Goal: Information Seeking & Learning: Learn about a topic

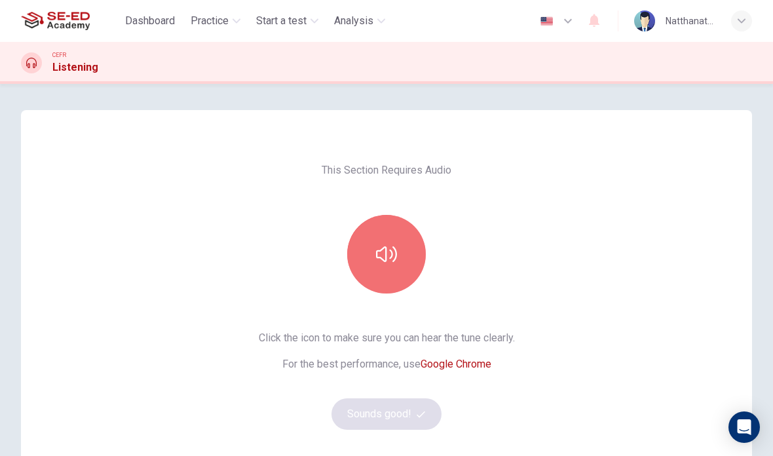
click at [388, 248] on icon "button" at bounding box center [386, 254] width 21 height 21
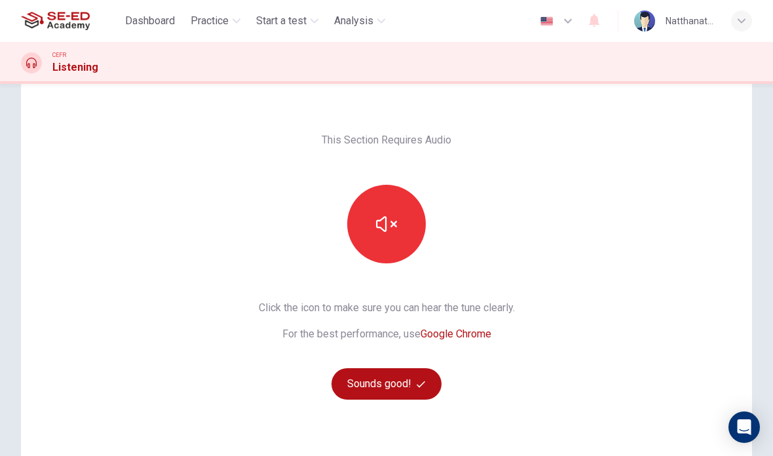
scroll to position [32, 0]
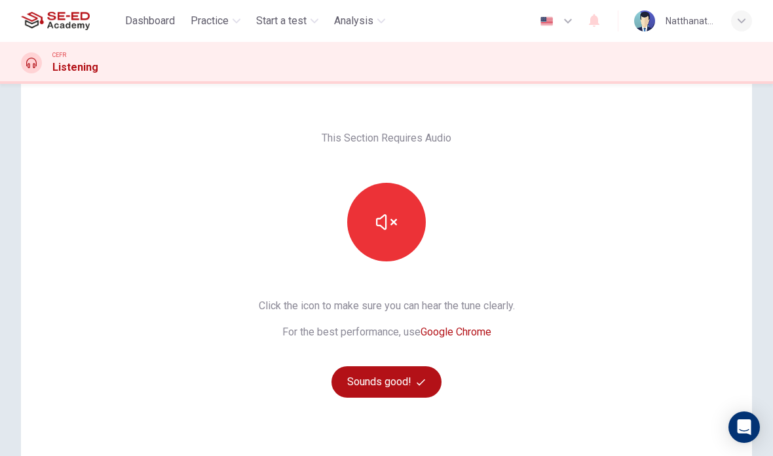
click at [423, 379] on icon "button" at bounding box center [421, 382] width 9 height 9
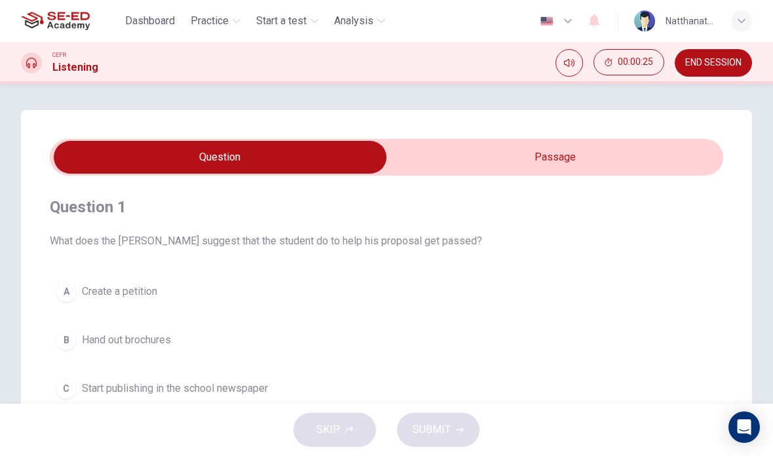
scroll to position [0, 0]
click at [572, 61] on icon "Mute" at bounding box center [569, 63] width 10 height 10
click at [574, 63] on icon "Unmute" at bounding box center [569, 63] width 10 height 10
click at [556, 152] on input "checkbox" at bounding box center [220, 157] width 1011 height 33
checkbox input "true"
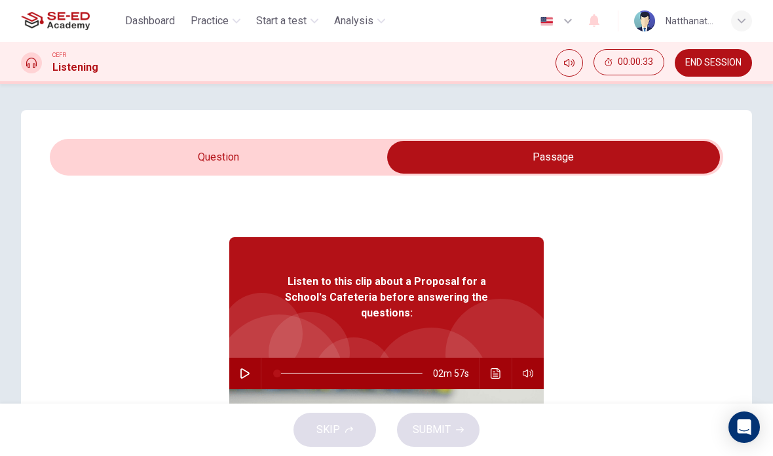
click at [250, 362] on button "button" at bounding box center [245, 373] width 21 height 31
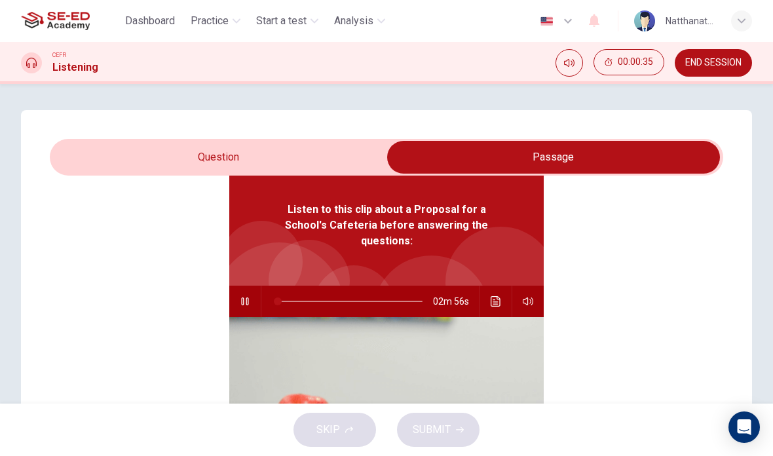
type input "1"
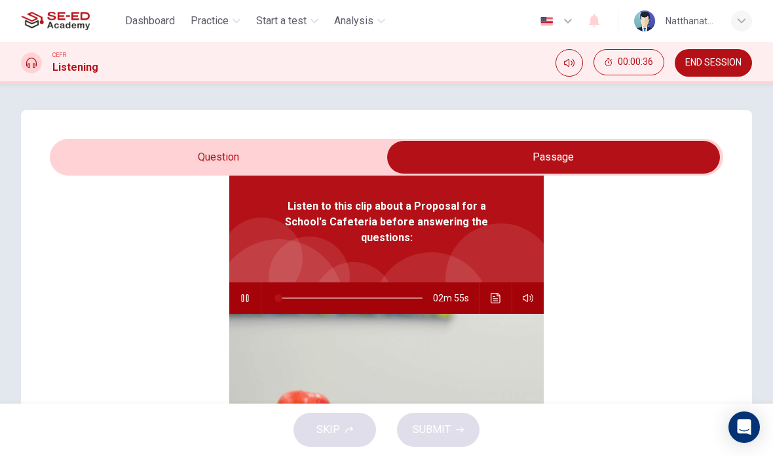
click at [178, 149] on input "checkbox" at bounding box center [553, 157] width 1011 height 33
checkbox input "false"
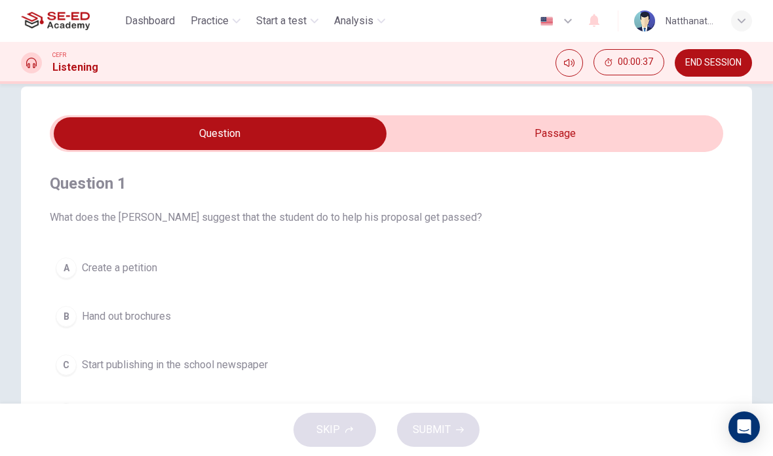
scroll to position [23, 0]
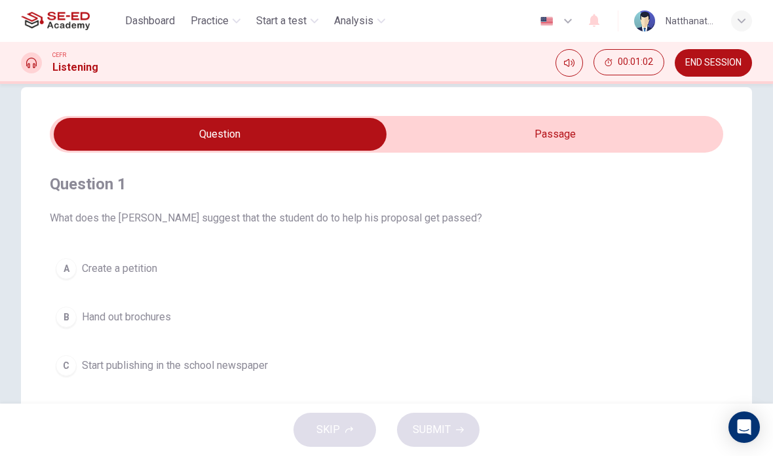
click at [595, 109] on div "Question 1 What does the [PERSON_NAME] suggest that the student do to help his …" at bounding box center [386, 350] width 731 height 527
type input "17"
click at [581, 125] on input "checkbox" at bounding box center [220, 134] width 1011 height 33
checkbox input "true"
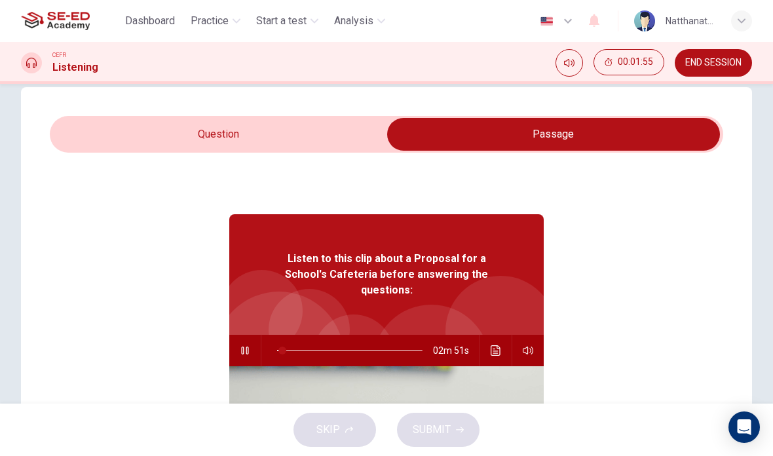
click at [255, 335] on button "button" at bounding box center [245, 350] width 21 height 31
click at [237, 343] on button "button" at bounding box center [245, 350] width 21 height 31
click at [252, 335] on button "button" at bounding box center [245, 350] width 21 height 31
click at [248, 345] on icon "button" at bounding box center [245, 350] width 10 height 10
click at [254, 336] on button "button" at bounding box center [245, 350] width 21 height 31
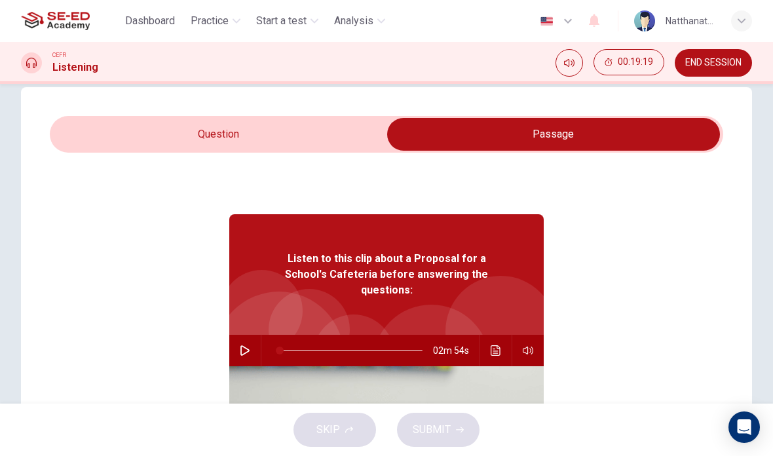
click at [254, 336] on button "button" at bounding box center [245, 350] width 21 height 31
click at [240, 345] on icon "button" at bounding box center [245, 350] width 10 height 10
type input "0"
click at [336, 125] on input "checkbox" at bounding box center [553, 134] width 1011 height 33
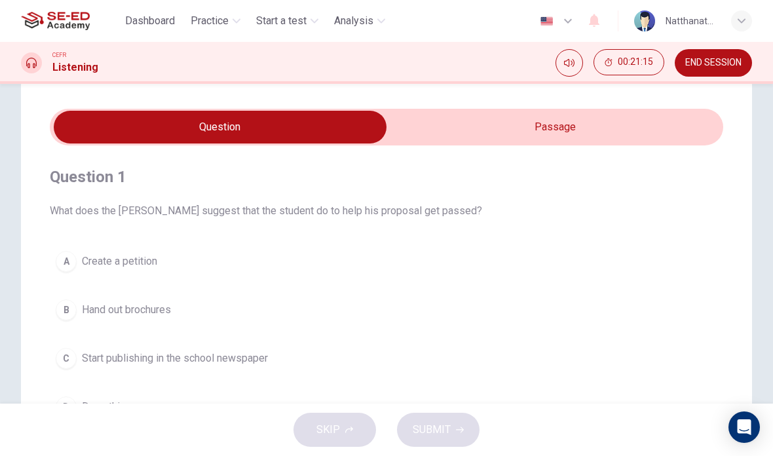
scroll to position [29, 0]
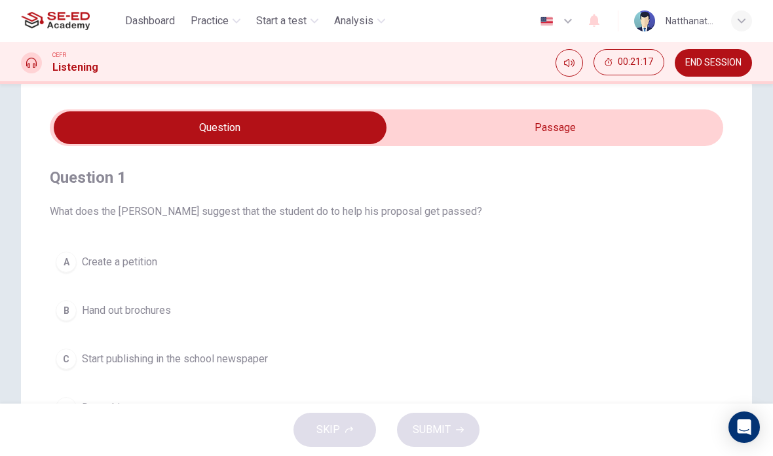
click at [521, 128] on input "checkbox" at bounding box center [220, 127] width 1011 height 33
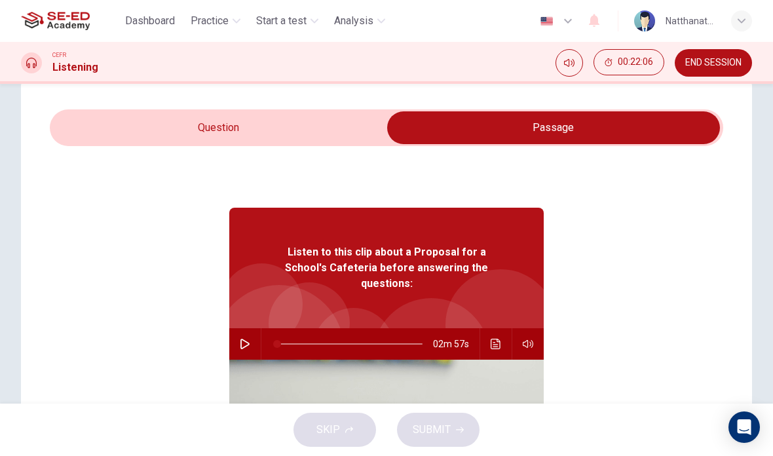
click at [348, 297] on div "Listen to this clip about a Proposal for a School's Cafeteria before answering …" at bounding box center [386, 268] width 315 height 121
click at [332, 303] on div at bounding box center [309, 322] width 81 height 81
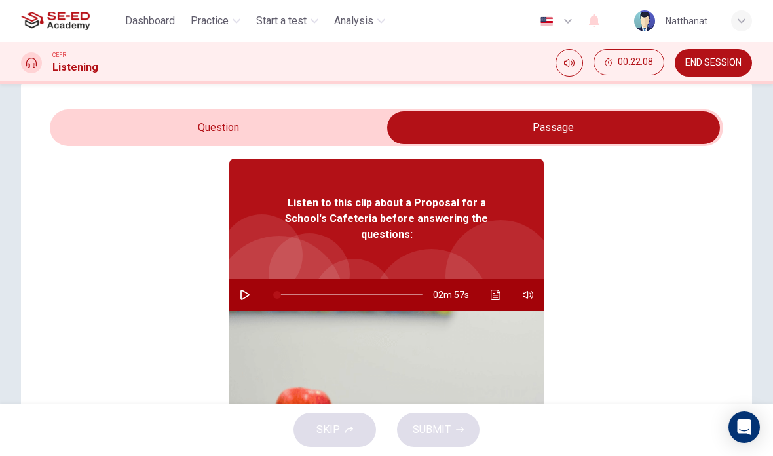
scroll to position [53, 0]
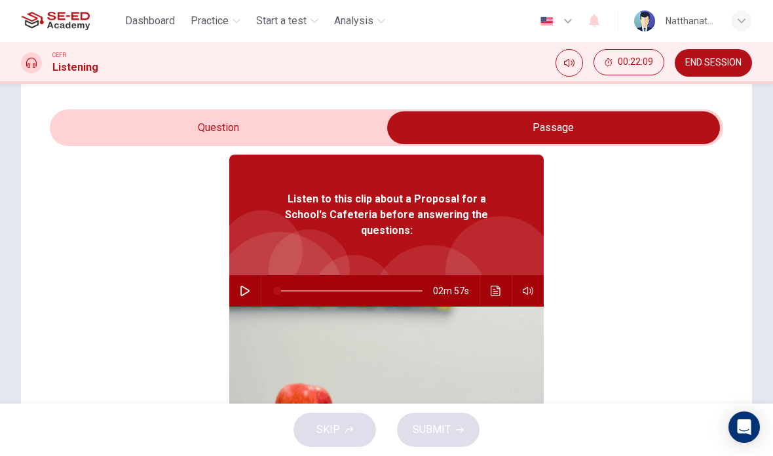
click at [345, 134] on input "checkbox" at bounding box center [553, 127] width 1011 height 33
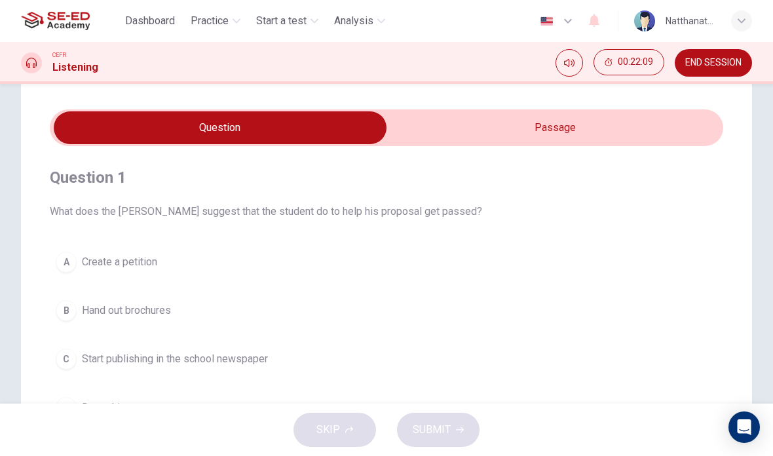
click at [497, 125] on input "checkbox" at bounding box center [220, 127] width 1011 height 33
checkbox input "true"
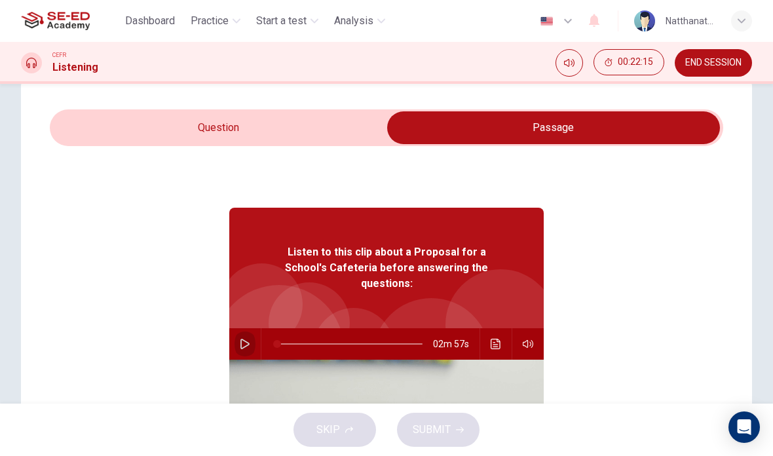
click at [244, 339] on icon "button" at bounding box center [245, 344] width 10 height 10
click at [248, 339] on icon "button" at bounding box center [245, 344] width 10 height 10
click at [252, 328] on button "button" at bounding box center [245, 343] width 21 height 31
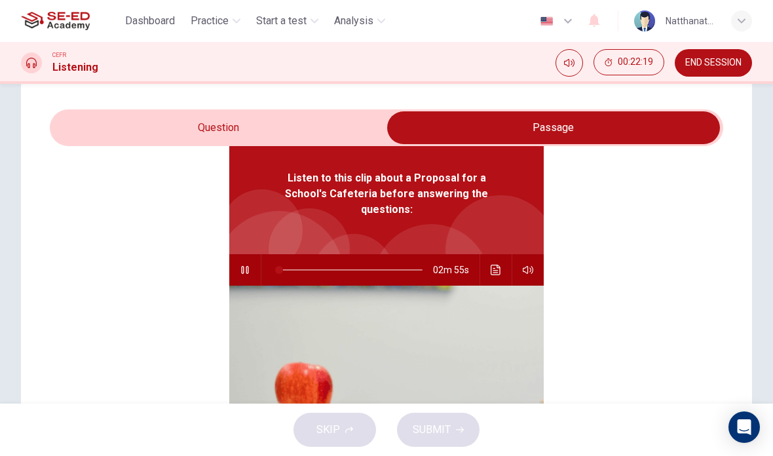
scroll to position [73, 0]
click at [244, 265] on button "button" at bounding box center [245, 270] width 21 height 31
type input "53"
click at [304, 125] on input "checkbox" at bounding box center [553, 127] width 1011 height 33
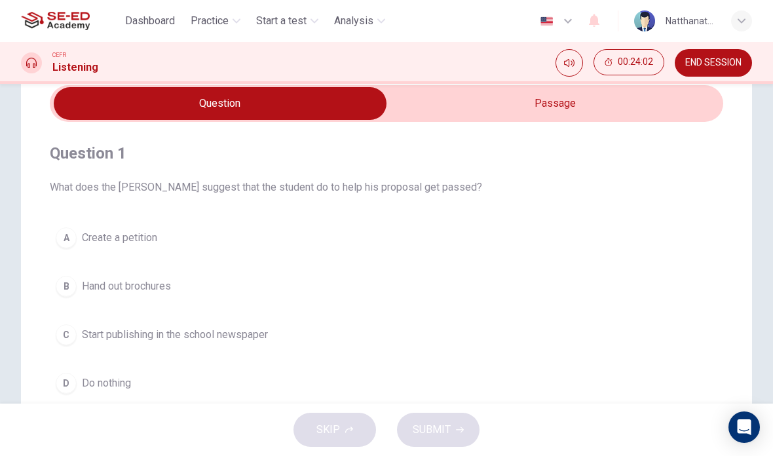
scroll to position [56, 0]
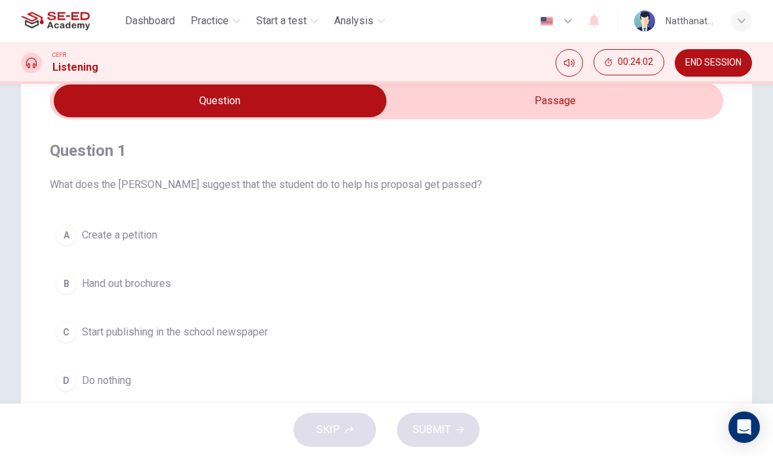
click at [157, 284] on span "Hand out brochures" at bounding box center [126, 284] width 89 height 16
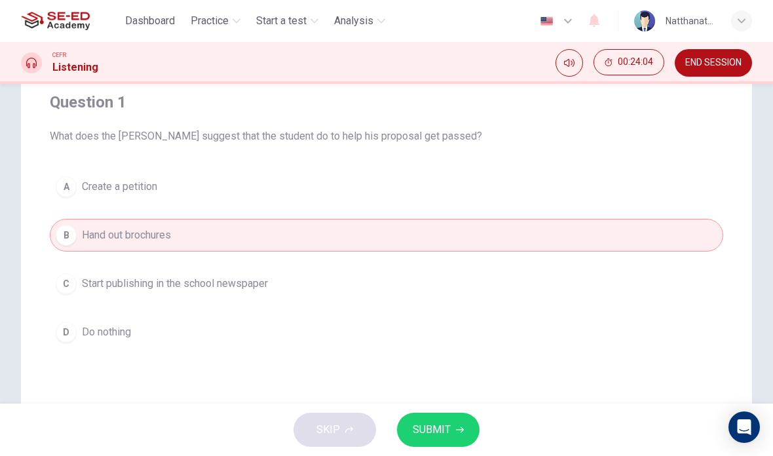
scroll to position [106, 0]
click at [444, 424] on span "SUBMIT" at bounding box center [432, 430] width 38 height 18
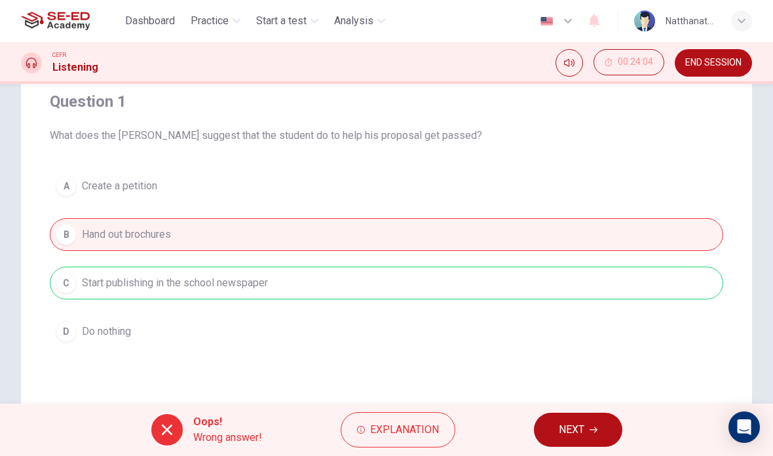
click at [288, 276] on div "A Create a petition B Hand out brochures C Start publishing in the school newsp…" at bounding box center [387, 259] width 674 height 178
click at [401, 431] on span "Explanation" at bounding box center [404, 430] width 69 height 18
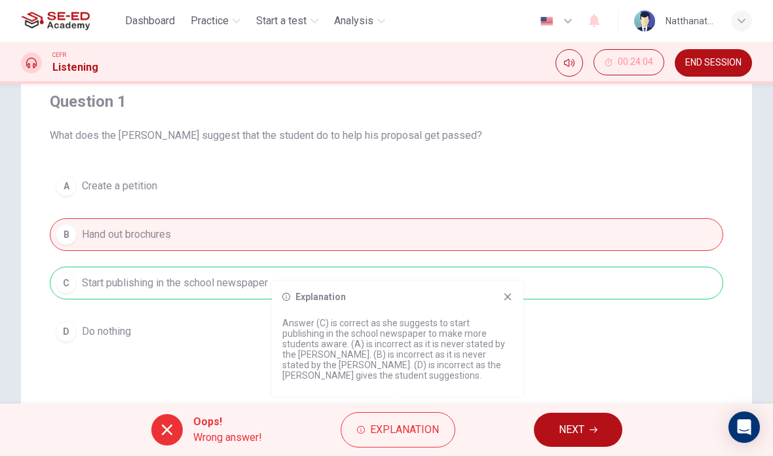
click at [174, 429] on icon at bounding box center [167, 430] width 16 height 16
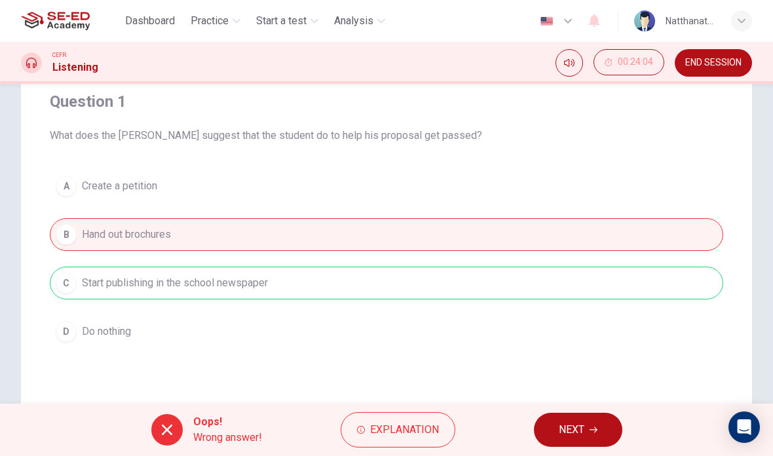
click at [169, 419] on div at bounding box center [166, 429] width 31 height 31
click at [260, 278] on div "A Create a petition B Hand out brochures C Start publishing in the school newsp…" at bounding box center [387, 259] width 674 height 178
click at [575, 417] on button "NEXT" at bounding box center [578, 430] width 88 height 34
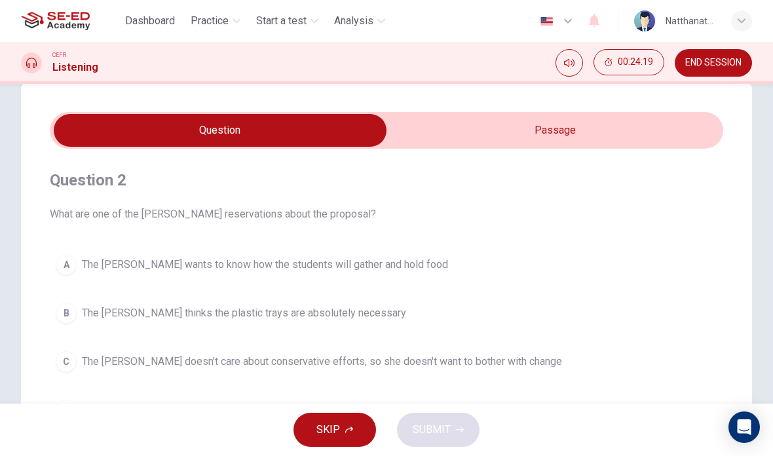
scroll to position [13, 0]
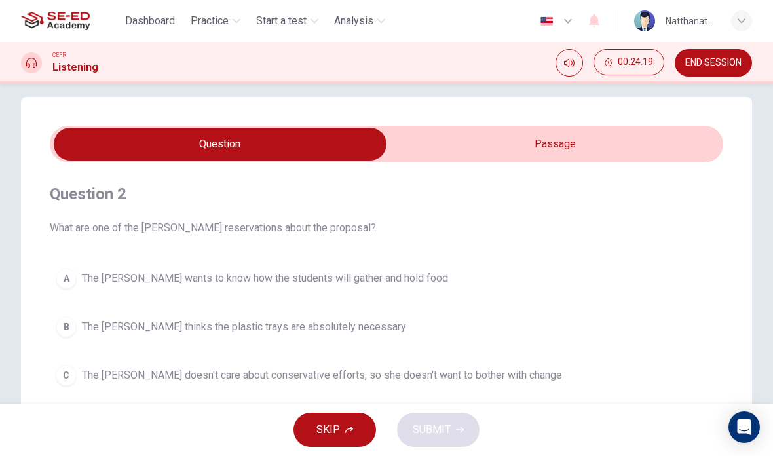
click at [467, 140] on input "checkbox" at bounding box center [220, 144] width 1011 height 33
checkbox input "true"
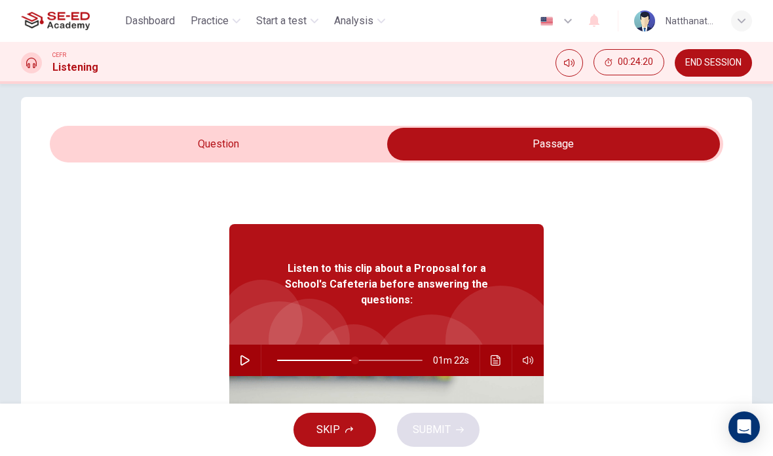
click at [252, 345] on button "button" at bounding box center [245, 360] width 21 height 31
click at [497, 345] on button "Click to see the audio transcription" at bounding box center [496, 360] width 21 height 31
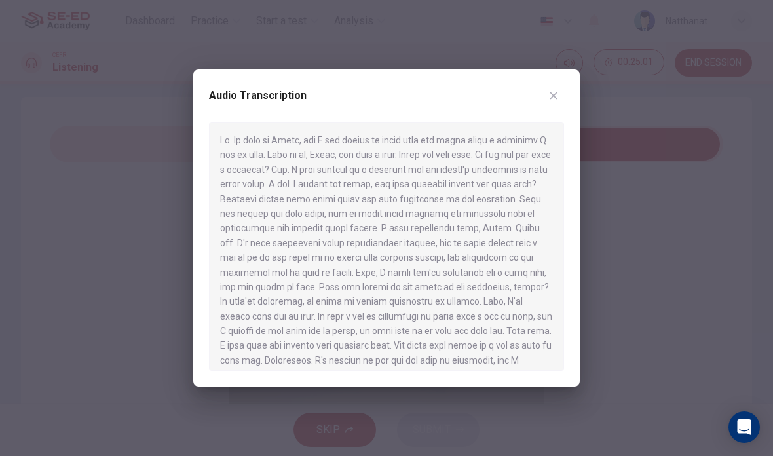
click at [559, 94] on button "button" at bounding box center [553, 95] width 21 height 21
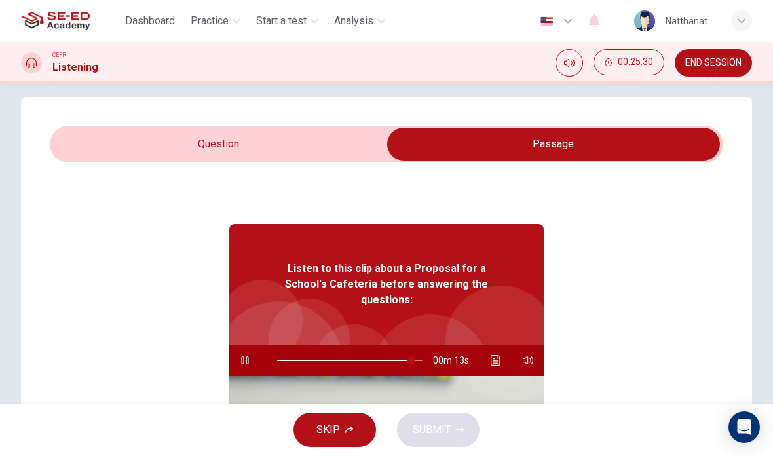
type input "93"
click at [344, 132] on input "checkbox" at bounding box center [553, 144] width 1011 height 33
checkbox input "false"
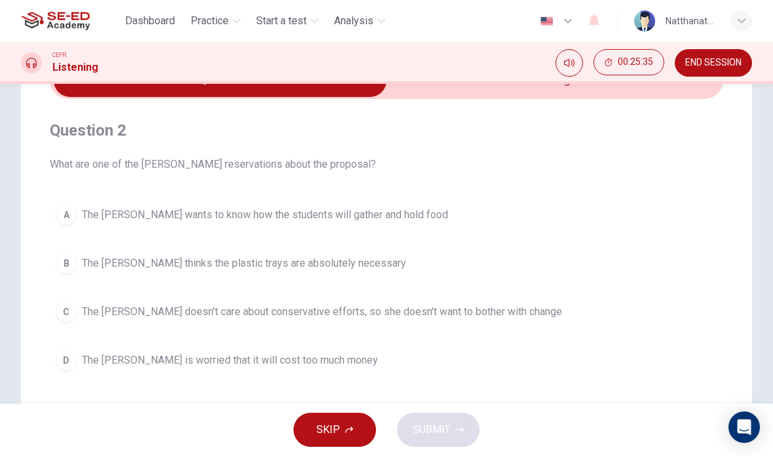
scroll to position [77, 0]
click at [287, 222] on span "The [PERSON_NAME] wants to know how the students will gather and hold food" at bounding box center [265, 214] width 366 height 16
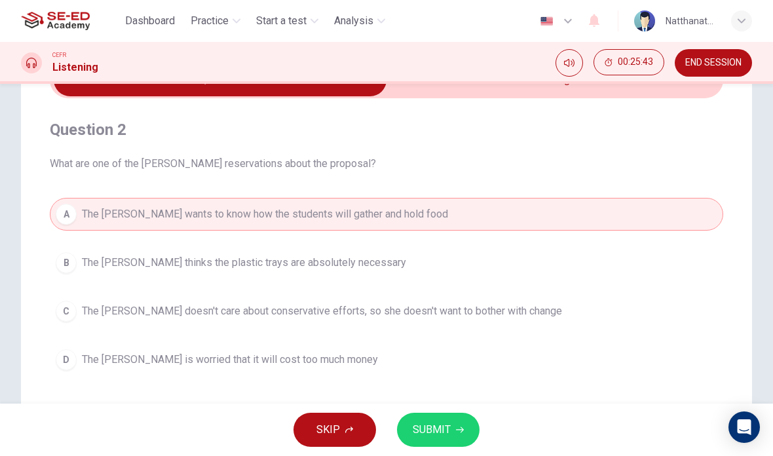
click at [69, 222] on div "A" at bounding box center [66, 214] width 21 height 21
click at [440, 418] on button "SUBMIT" at bounding box center [438, 430] width 83 height 34
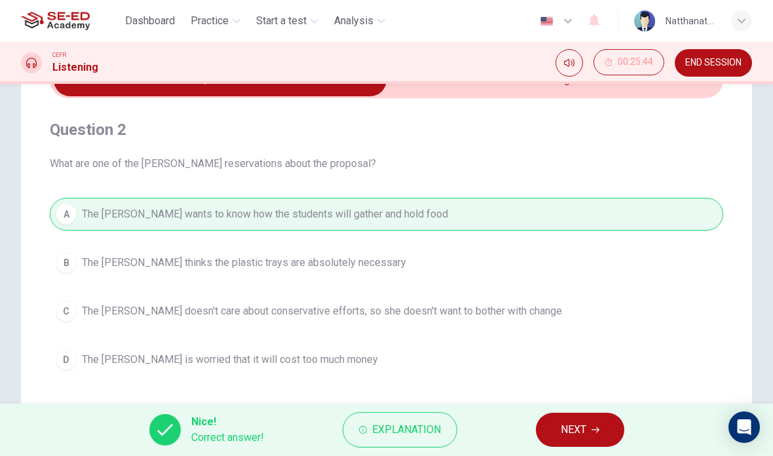
click at [579, 418] on button "NEXT" at bounding box center [580, 430] width 88 height 34
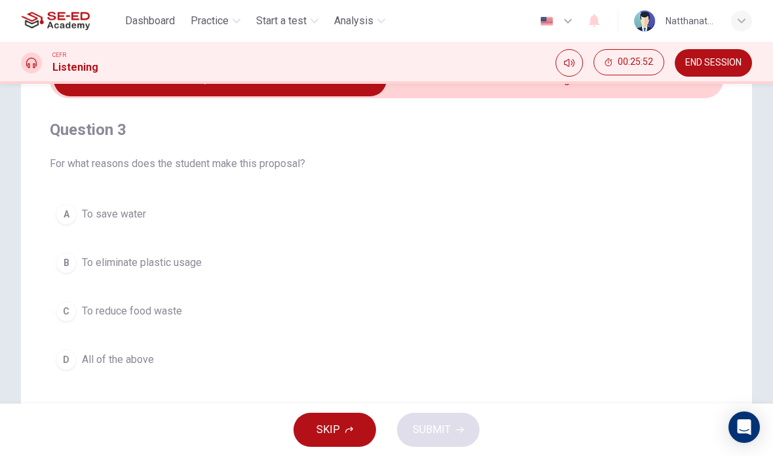
click at [141, 349] on button "D All of the above" at bounding box center [387, 359] width 674 height 33
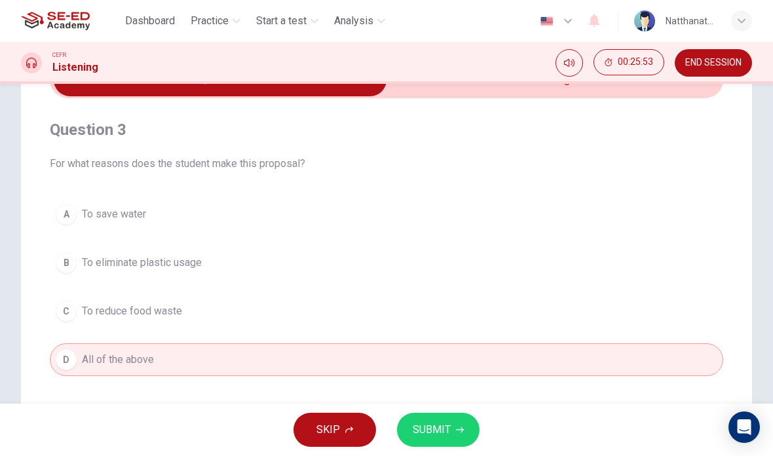
click at [438, 431] on span "SUBMIT" at bounding box center [432, 430] width 38 height 18
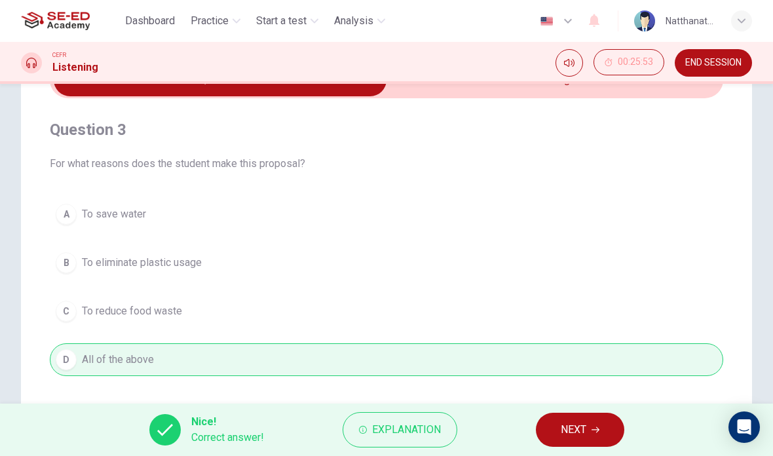
click at [580, 430] on span "NEXT" at bounding box center [574, 430] width 26 height 18
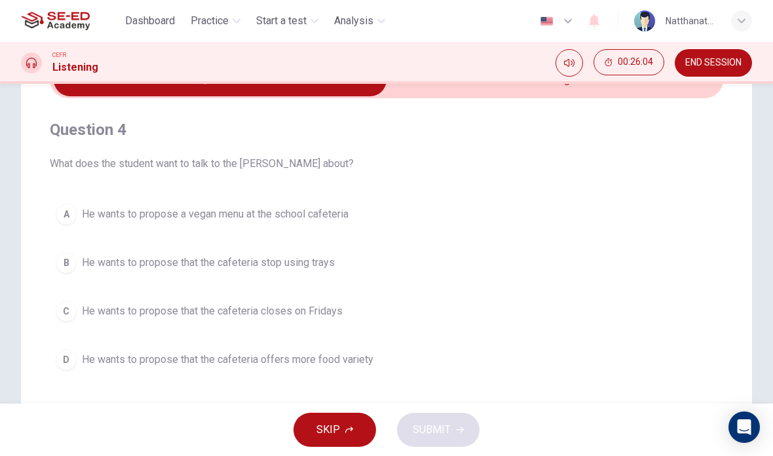
click at [264, 265] on span "He wants to propose that the cafeteria stop using trays" at bounding box center [208, 263] width 253 height 16
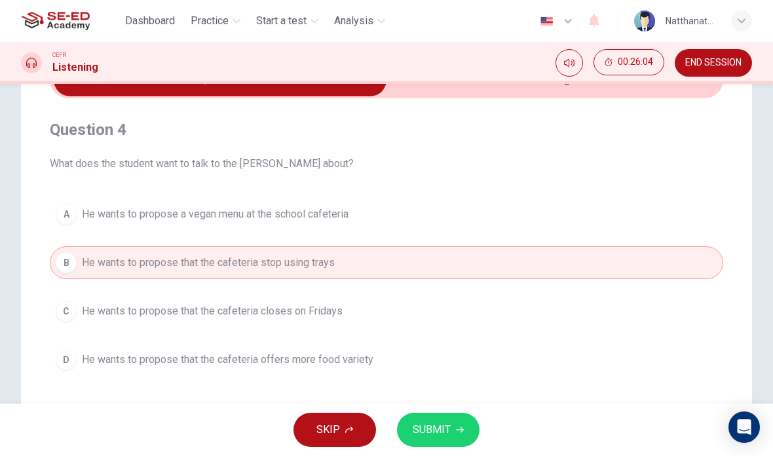
click at [450, 425] on button "SUBMIT" at bounding box center [438, 430] width 83 height 34
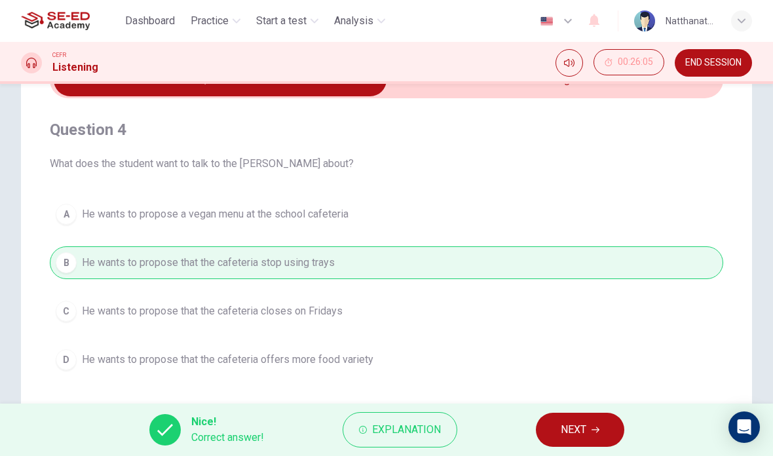
click at [568, 430] on span "NEXT" at bounding box center [574, 430] width 26 height 18
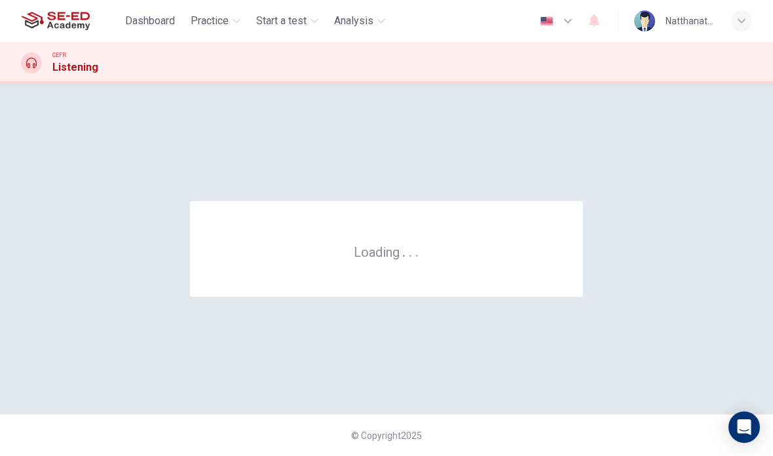
scroll to position [0, 0]
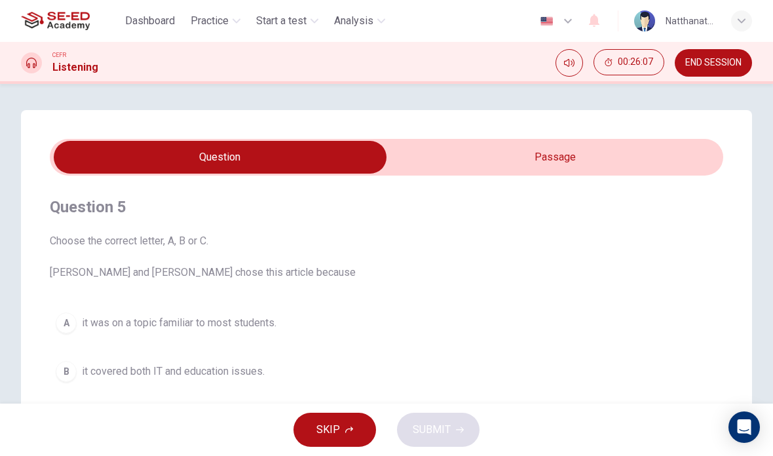
click at [519, 167] on input "checkbox" at bounding box center [220, 157] width 1011 height 33
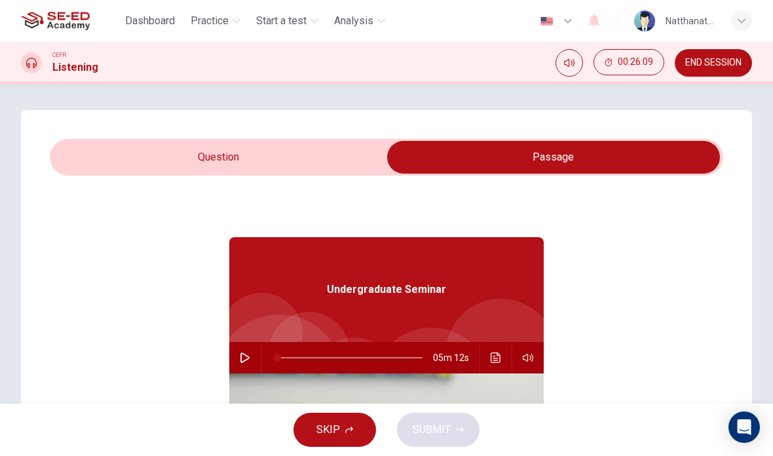
click at [330, 147] on input "checkbox" at bounding box center [553, 157] width 1011 height 33
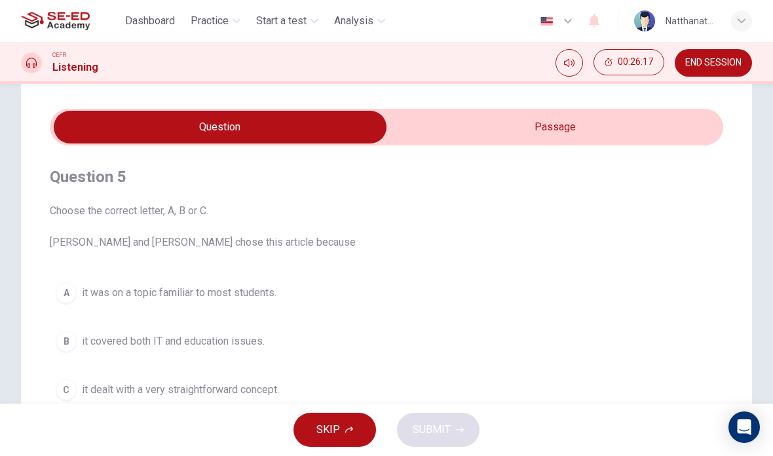
scroll to position [31, 0]
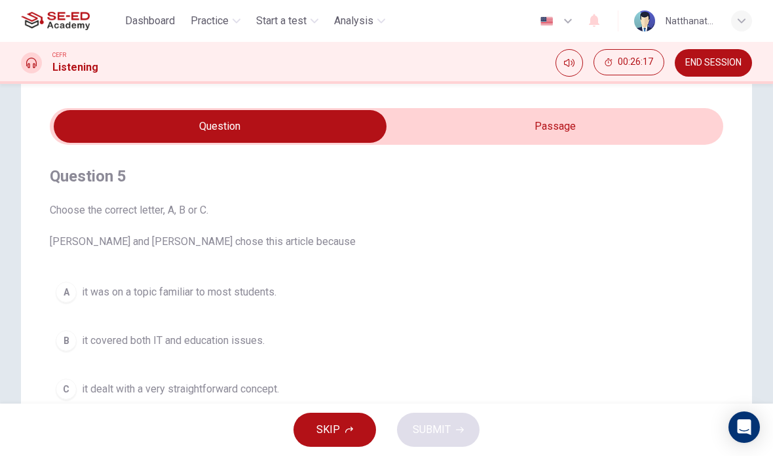
click at [476, 115] on input "checkbox" at bounding box center [220, 126] width 1011 height 33
checkbox input "true"
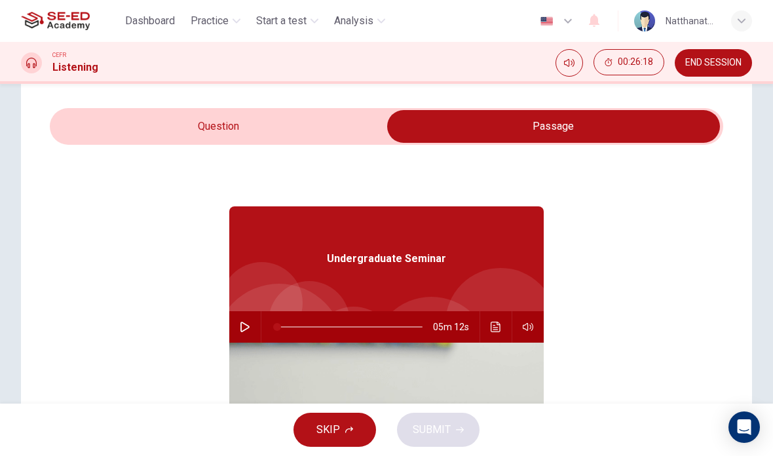
click at [250, 320] on button "button" at bounding box center [245, 326] width 21 height 31
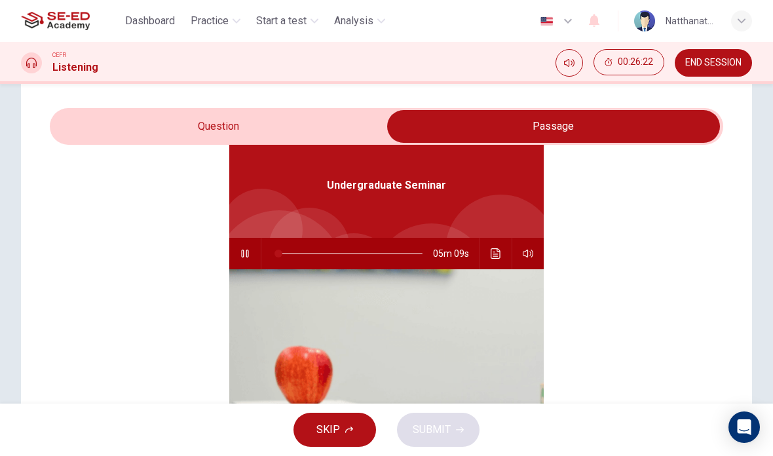
scroll to position [73, 0]
click at [252, 250] on button "button" at bounding box center [245, 253] width 21 height 31
type input "16"
